Goal: Find specific page/section: Find specific page/section

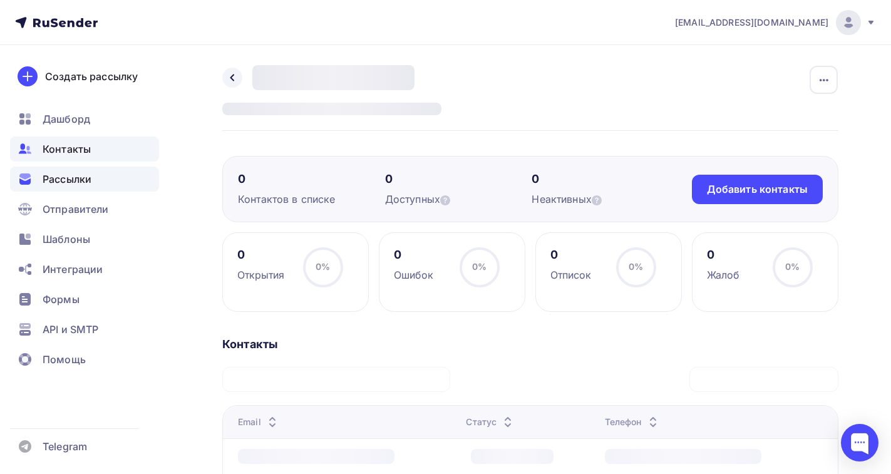
click at [58, 182] on span "Рассылки" at bounding box center [67, 179] width 49 height 15
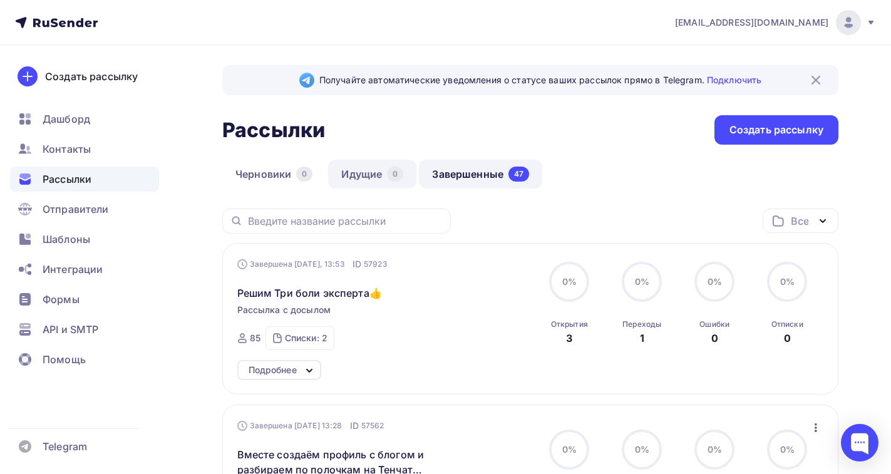
click at [371, 177] on link "Идущие 0" at bounding box center [372, 174] width 88 height 29
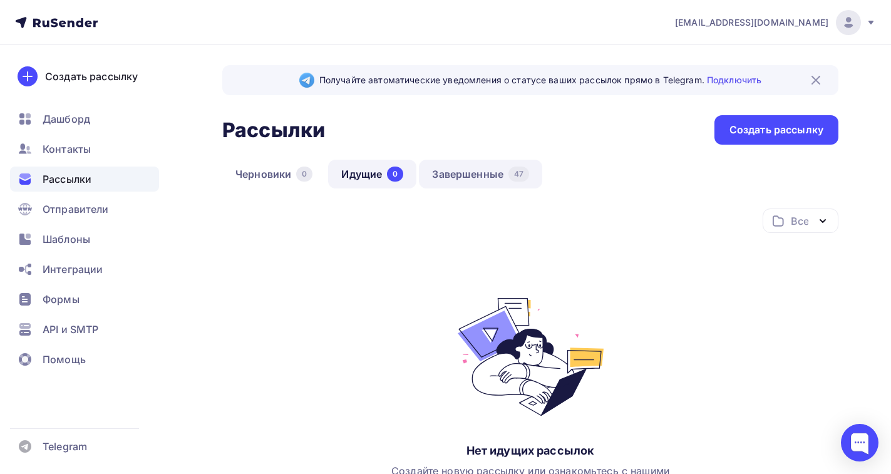
click at [458, 175] on link "Завершенные 47" at bounding box center [480, 174] width 123 height 29
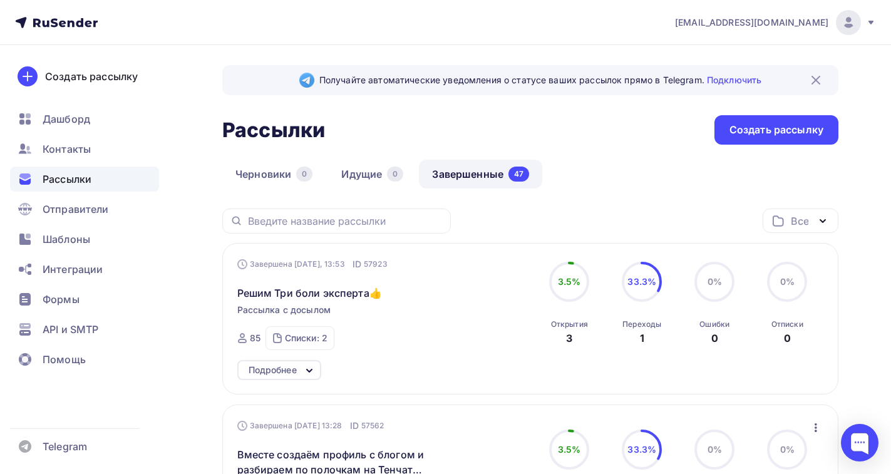
scroll to position [125, 0]
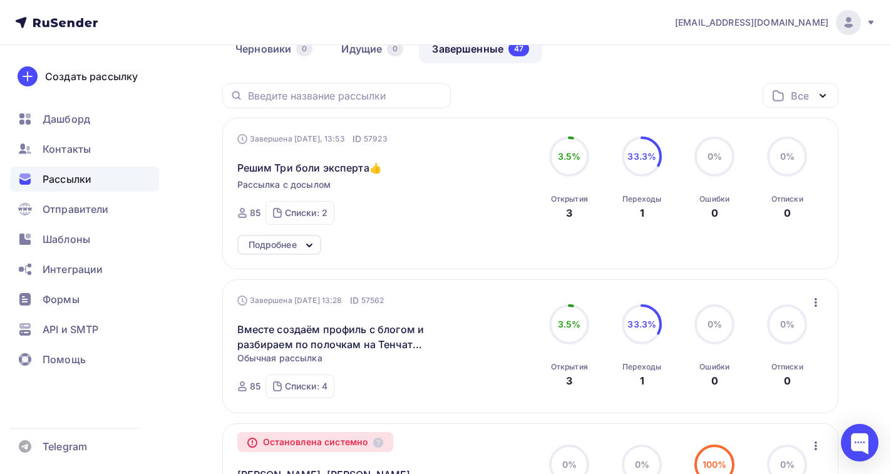
click at [309, 248] on icon at bounding box center [309, 245] width 15 height 15
